Goal: Task Accomplishment & Management: Manage account settings

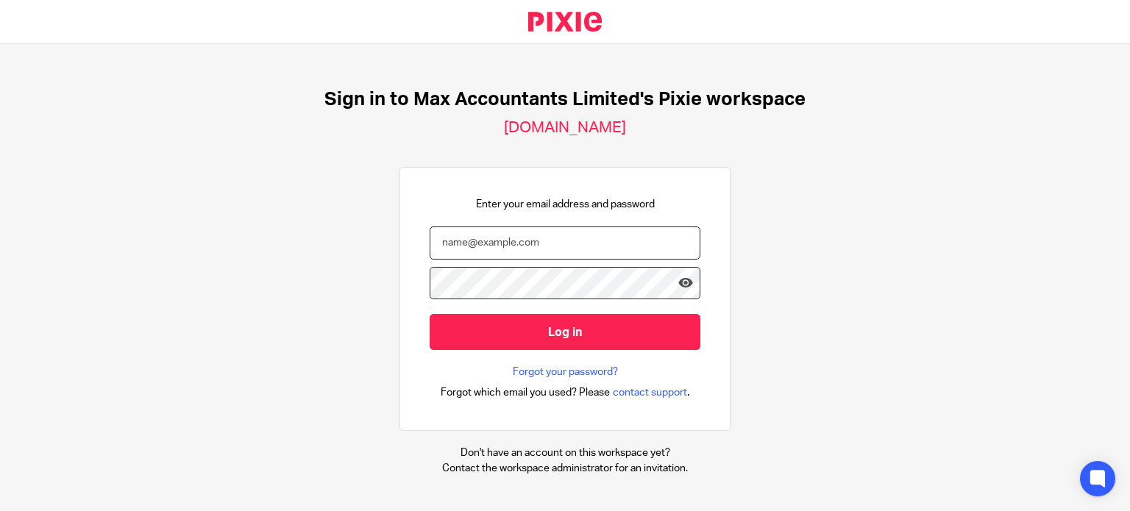
type input "lewis@maxaccountants.co.uk"
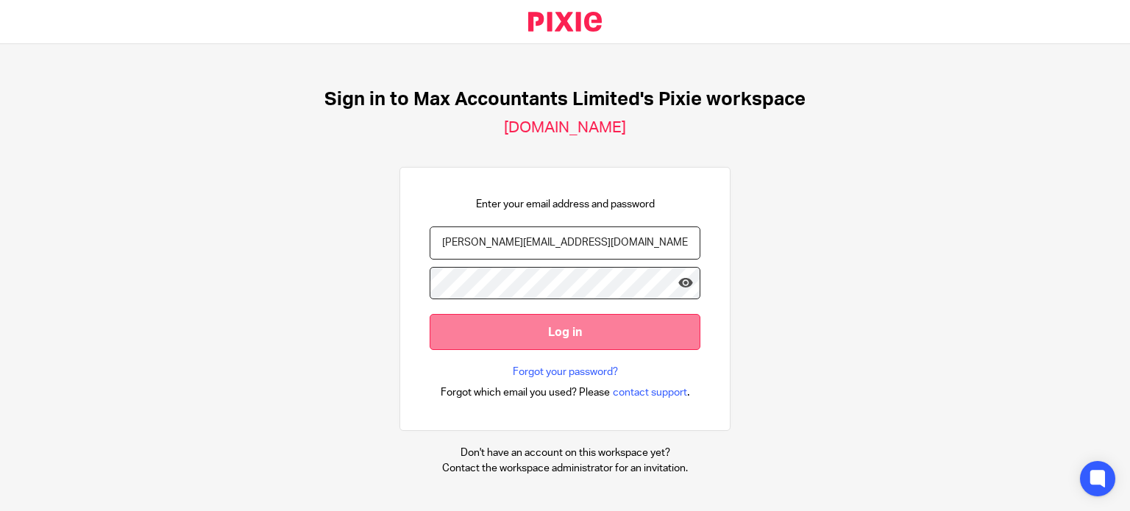
click at [582, 336] on input "Log in" at bounding box center [564, 332] width 271 height 36
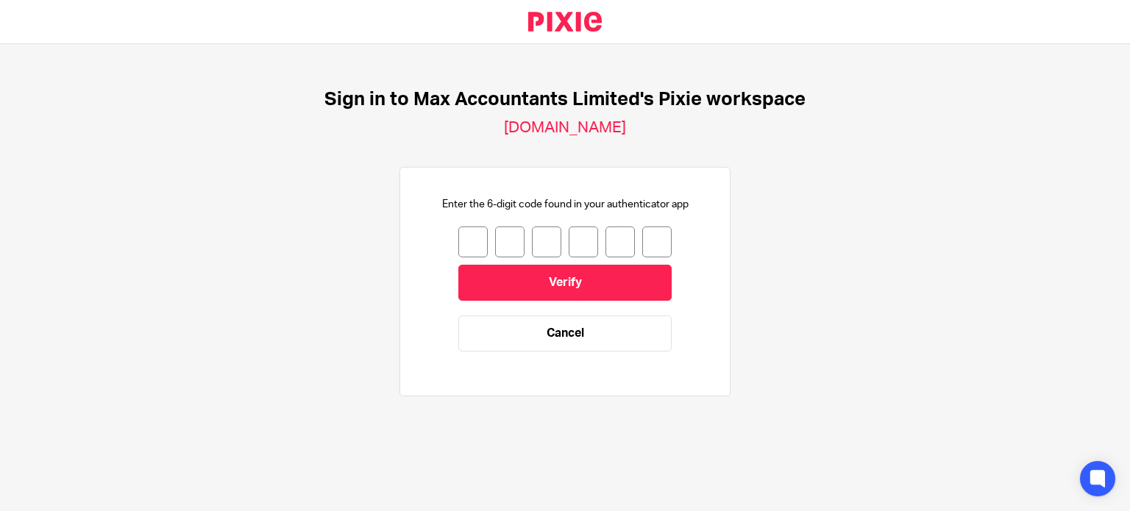
click at [465, 249] on input "number" at bounding box center [472, 242] width 29 height 31
type input "6"
type input "3"
type input "0"
type input "6"
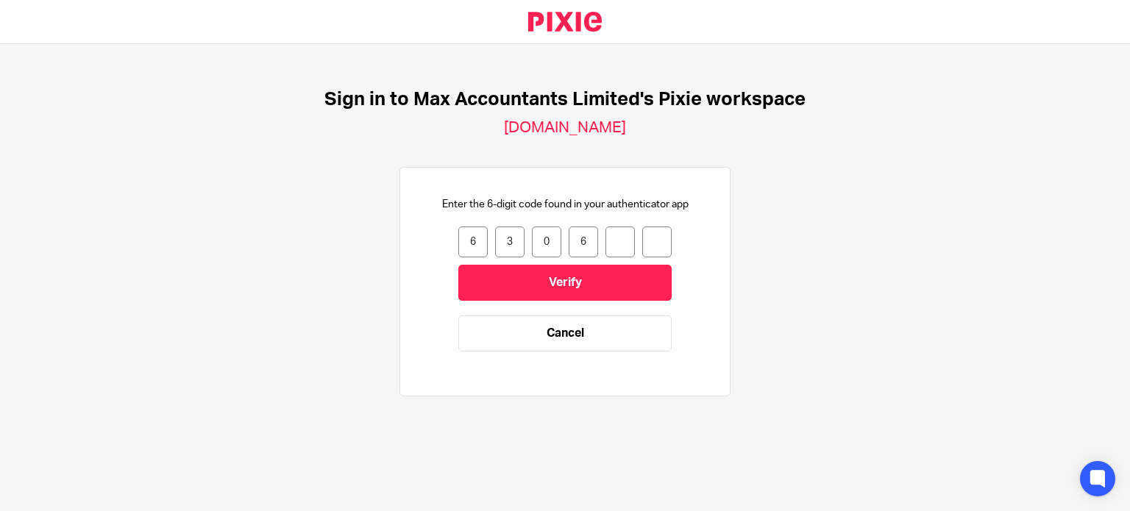
type input "2"
type input "3"
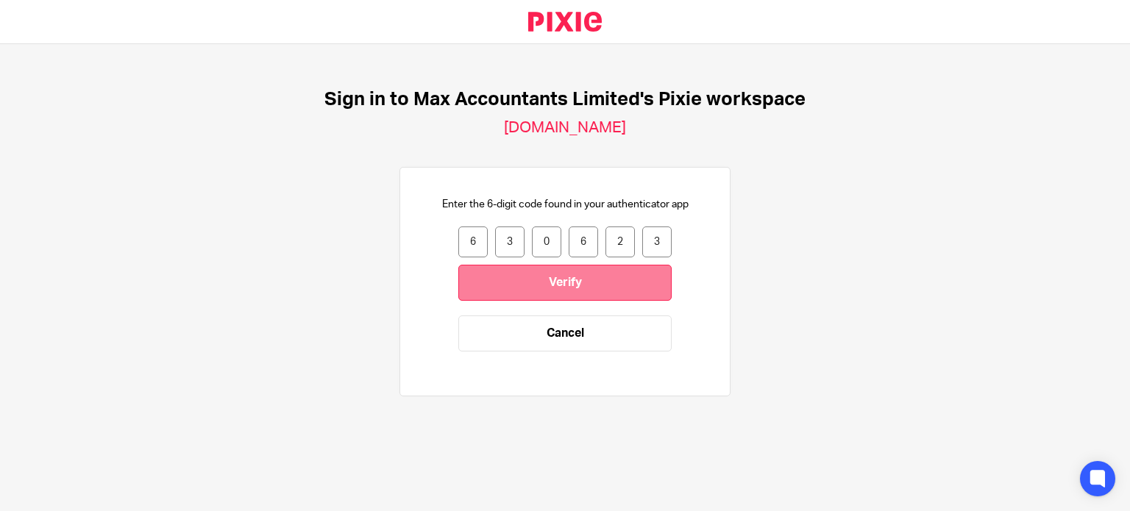
click at [562, 279] on input "Verify" at bounding box center [564, 283] width 213 height 36
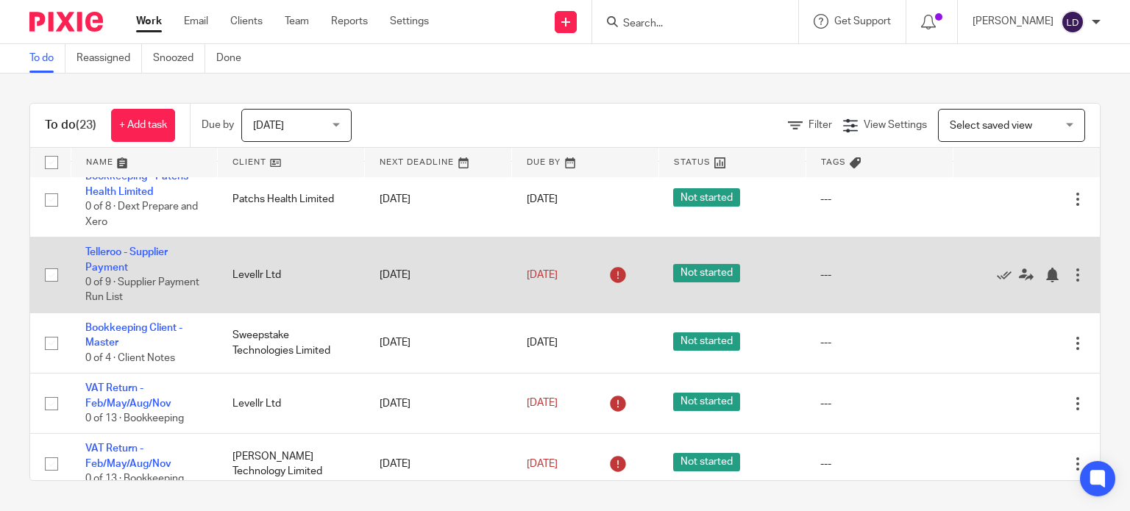
scroll to position [1315, 0]
